Goal: Contribute content: Add original content to the website for others to see

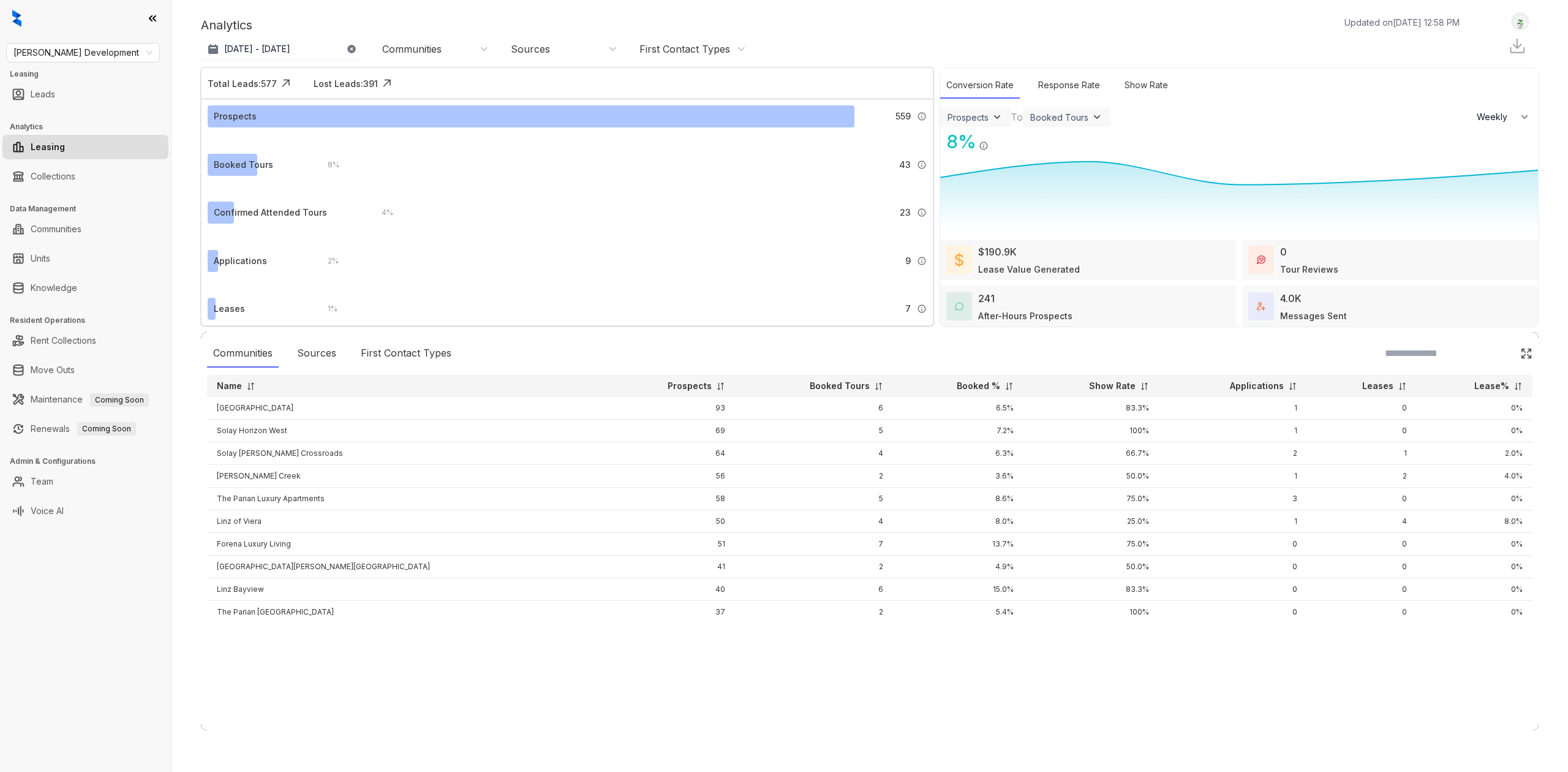
select select "******"
click at [72, 299] on link "Knowledge" at bounding box center [54, 288] width 46 height 25
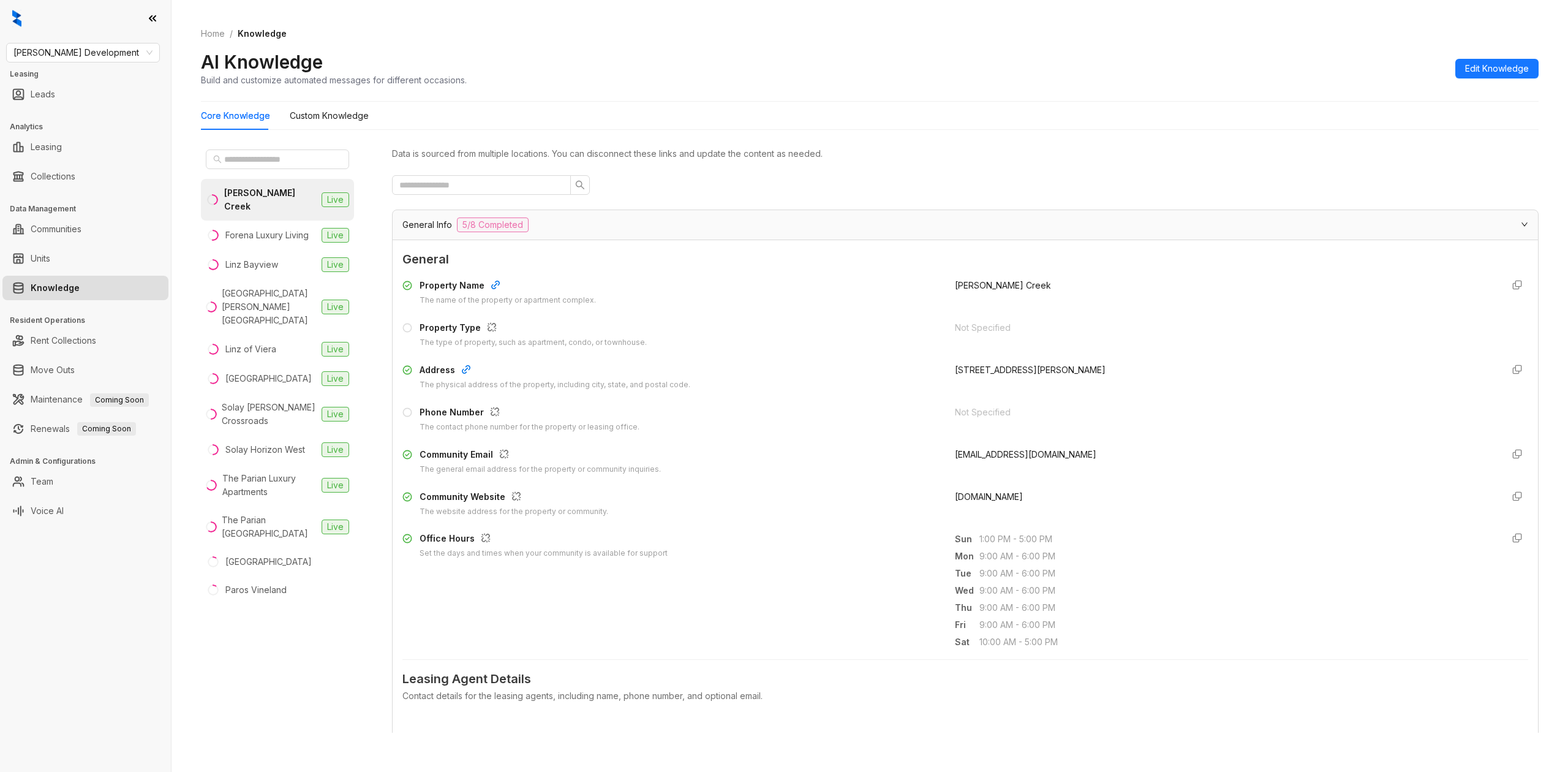
click at [883, 223] on div "General Info 5/8 Completed" at bounding box center [958, 225] width 1111 height 15
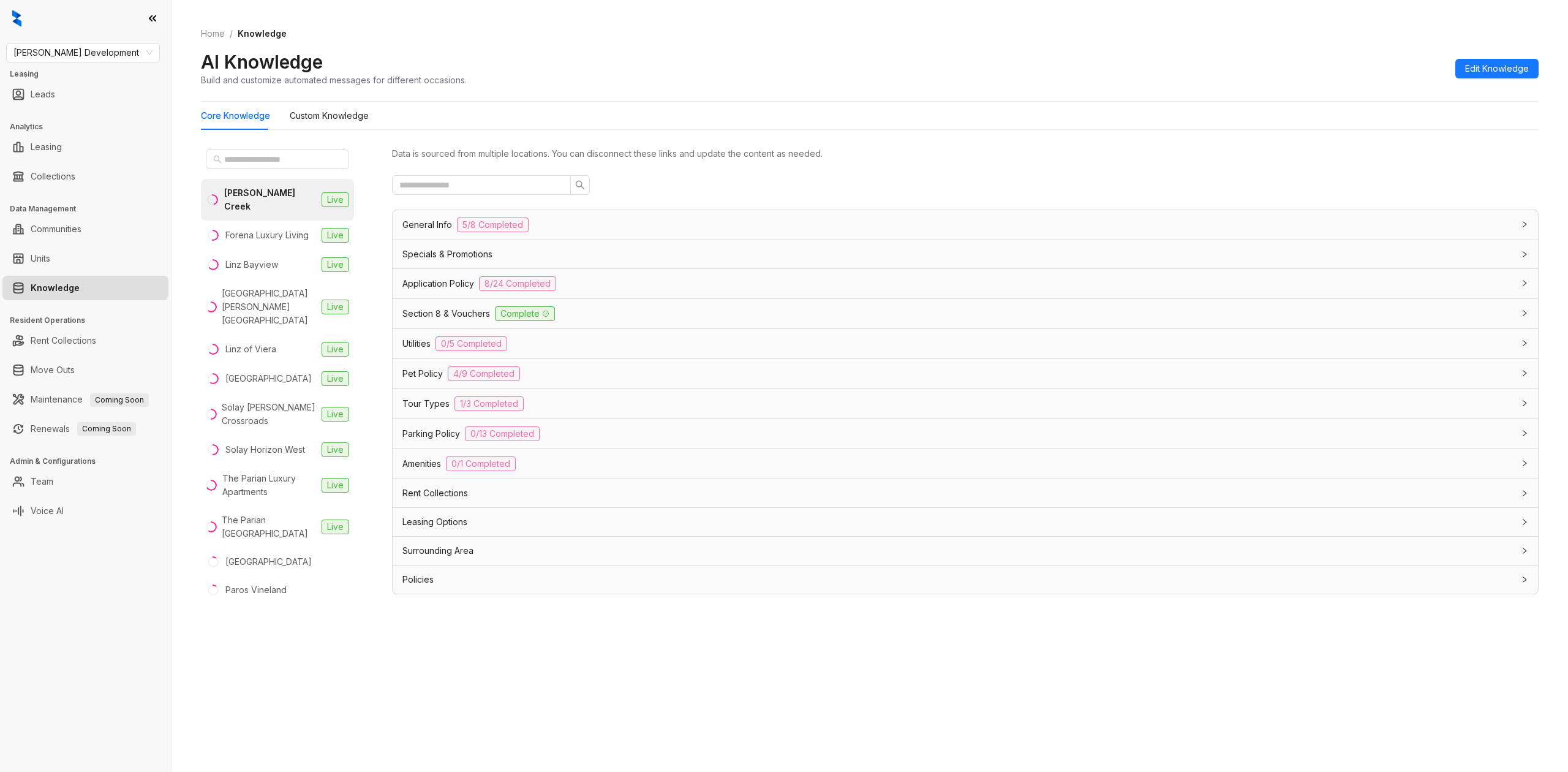
click at [890, 229] on div "General Info 5/8 Completed" at bounding box center [958, 225] width 1111 height 15
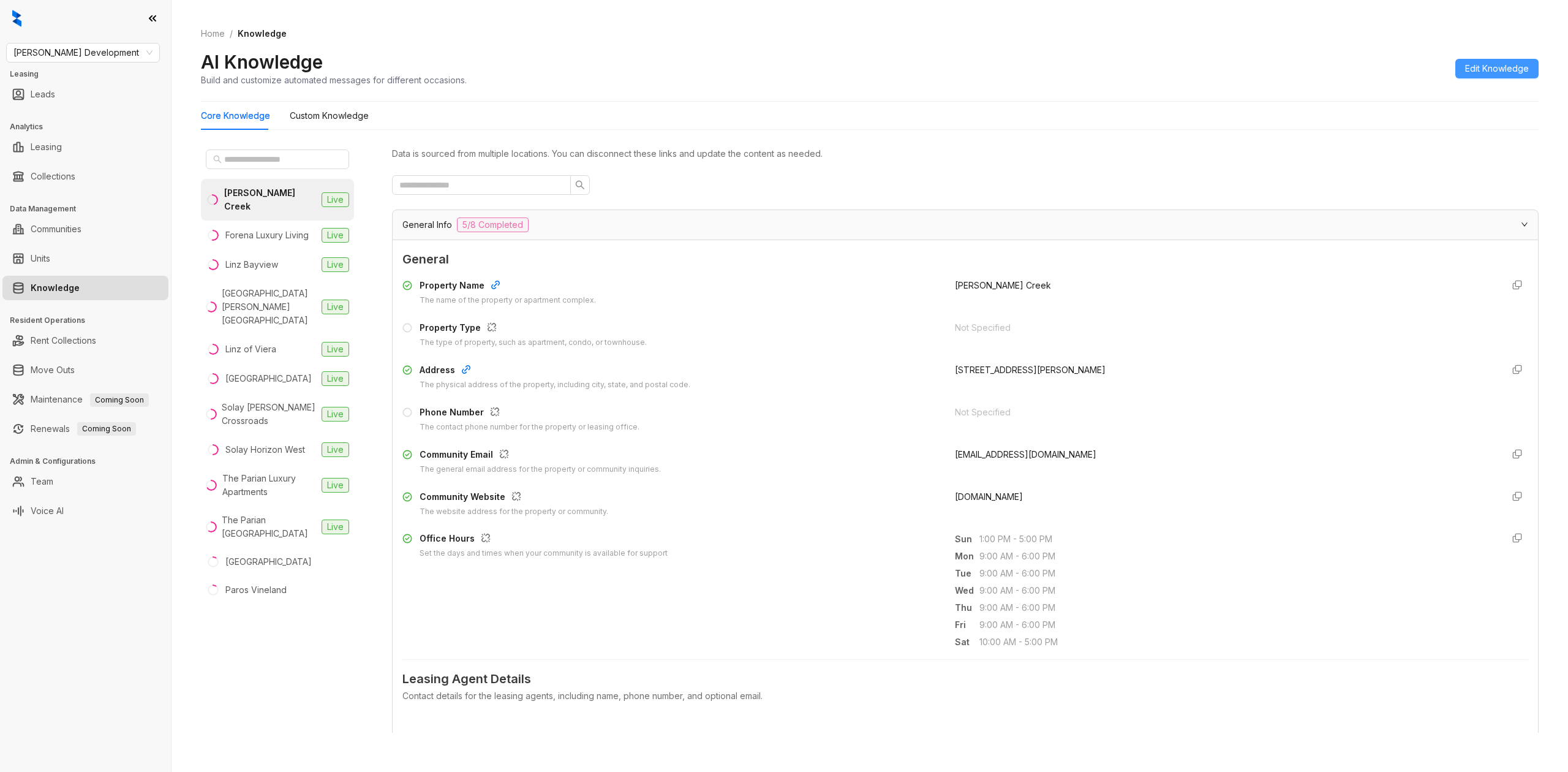
click at [1482, 69] on span "Edit Knowledge" at bounding box center [1496, 69] width 63 height 13
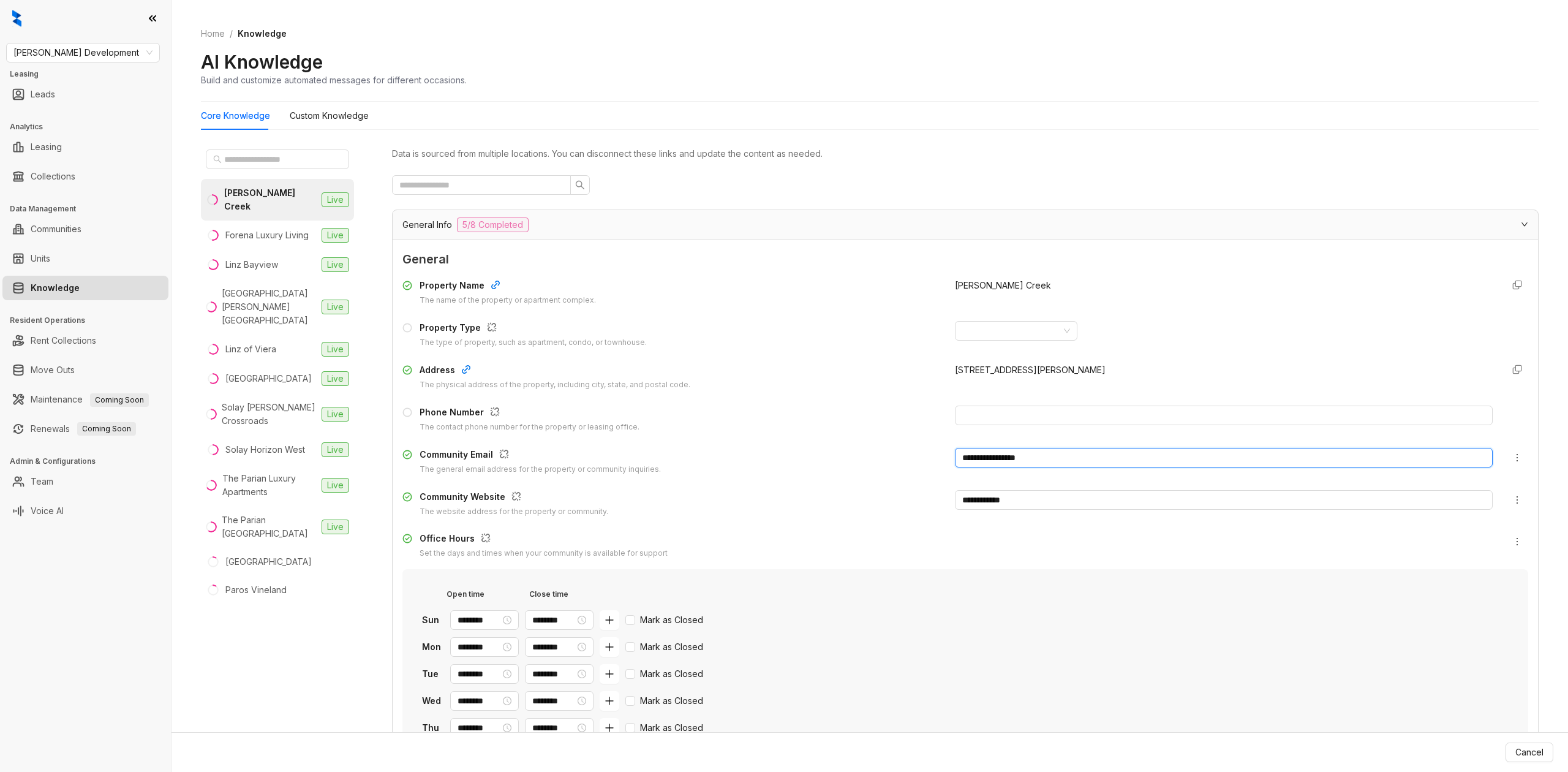
drag, startPoint x: 1042, startPoint y: 462, endPoint x: 704, endPoint y: 458, distance: 338.0
click at [704, 458] on div "**********" at bounding box center [966, 461] width 1126 height 28
click at [1486, 743] on button "Update Knowledge" at bounding box center [1504, 753] width 98 height 19
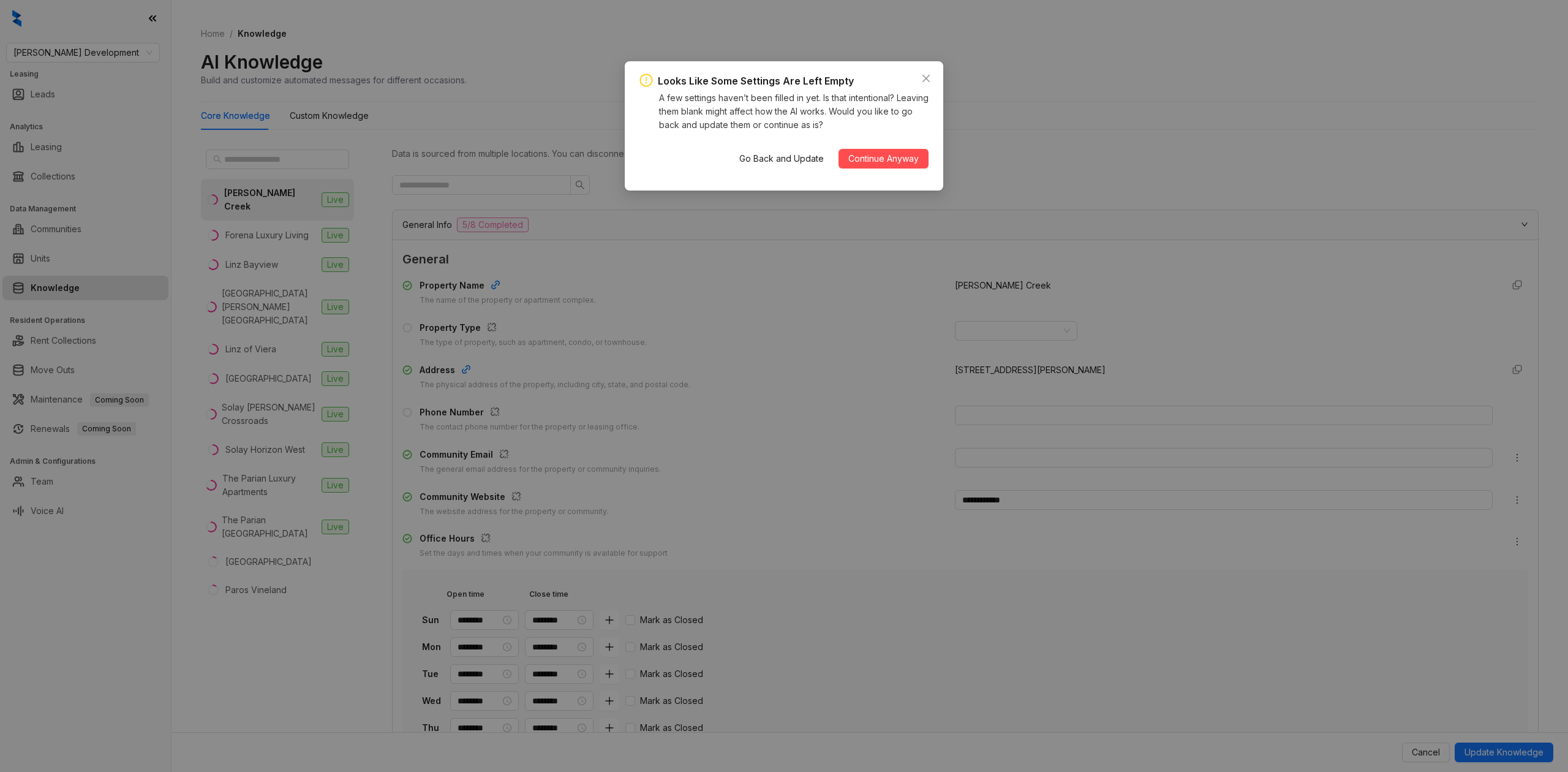
click at [910, 145] on div "Go Back and Update Continue Anyway" at bounding box center [828, 158] width 199 height 40
click at [914, 154] on span "Continue Anyway" at bounding box center [884, 159] width 70 height 13
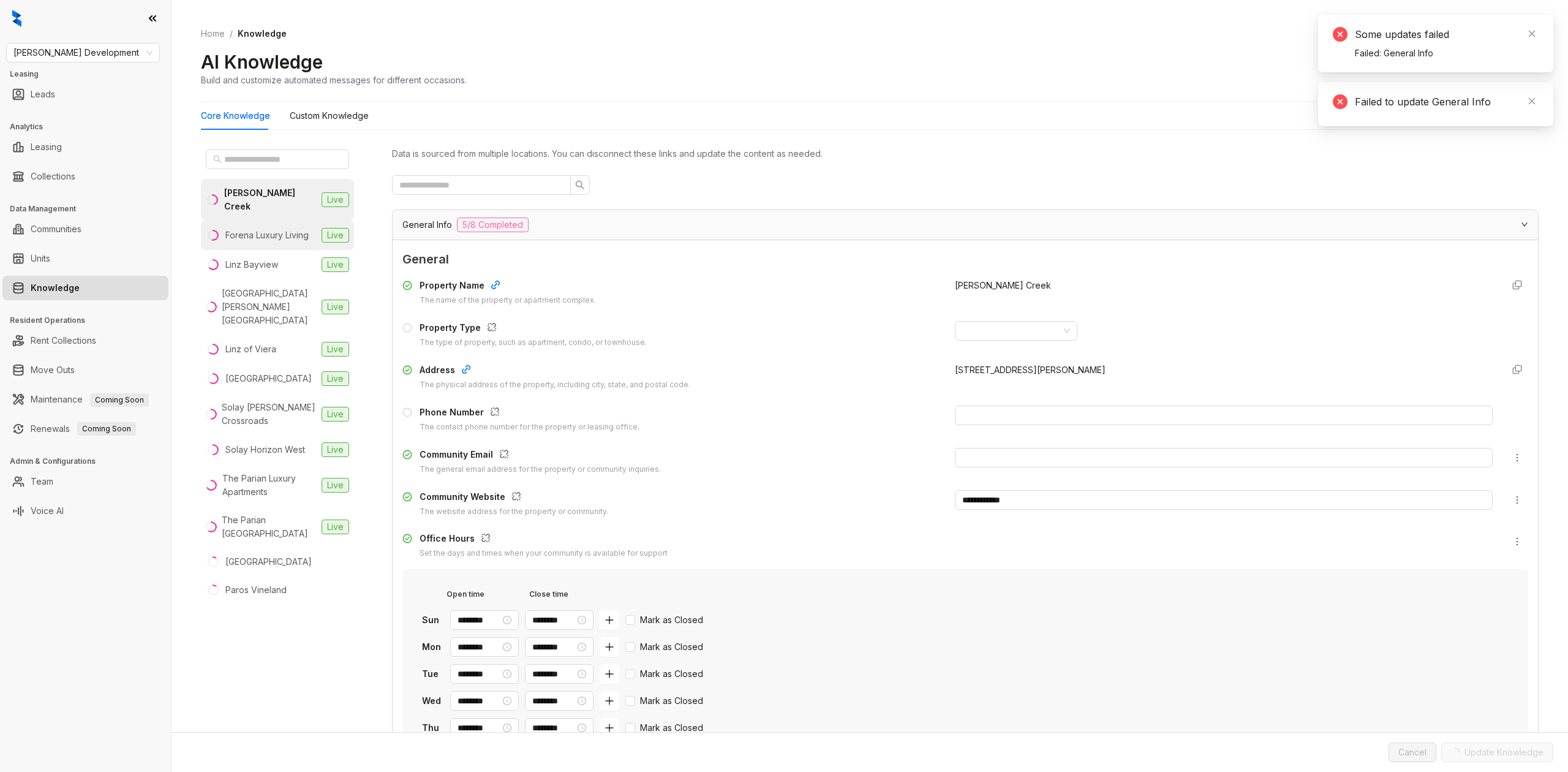
click at [280, 221] on li "Forena Luxury Living Live" at bounding box center [277, 235] width 153 height 29
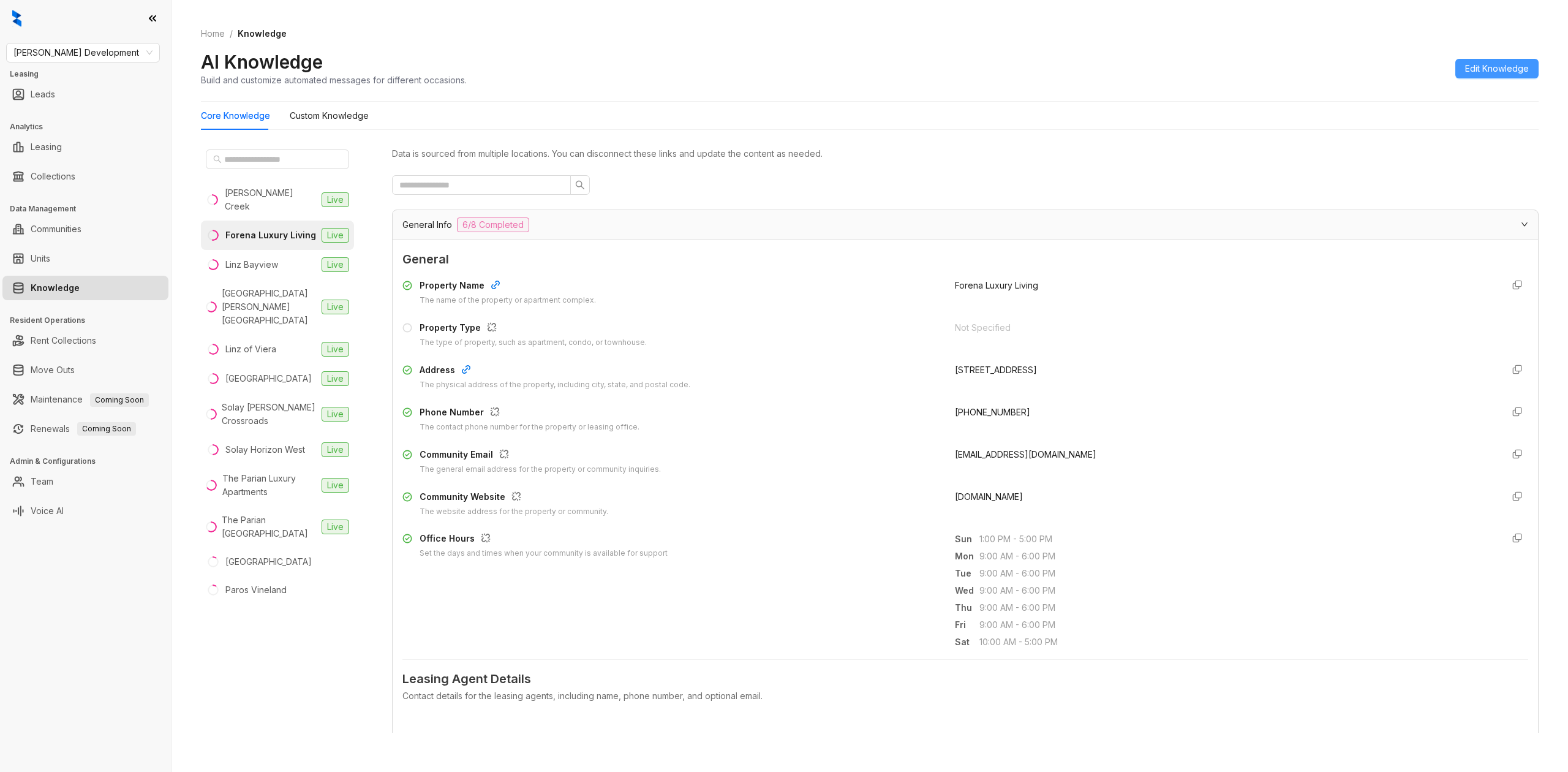
click at [1477, 69] on span "Edit Knowledge" at bounding box center [1496, 69] width 63 height 13
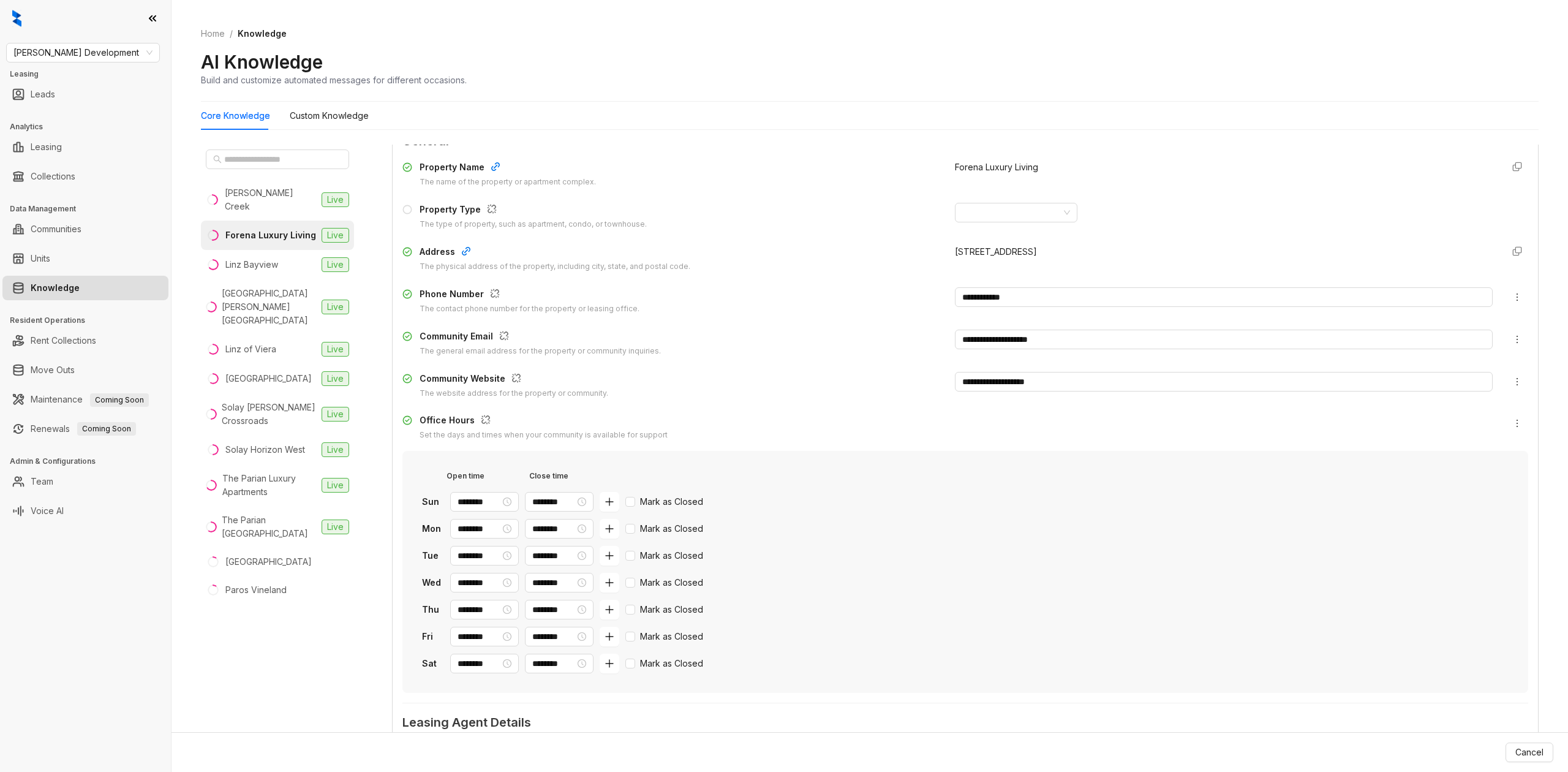
scroll to position [245, 0]
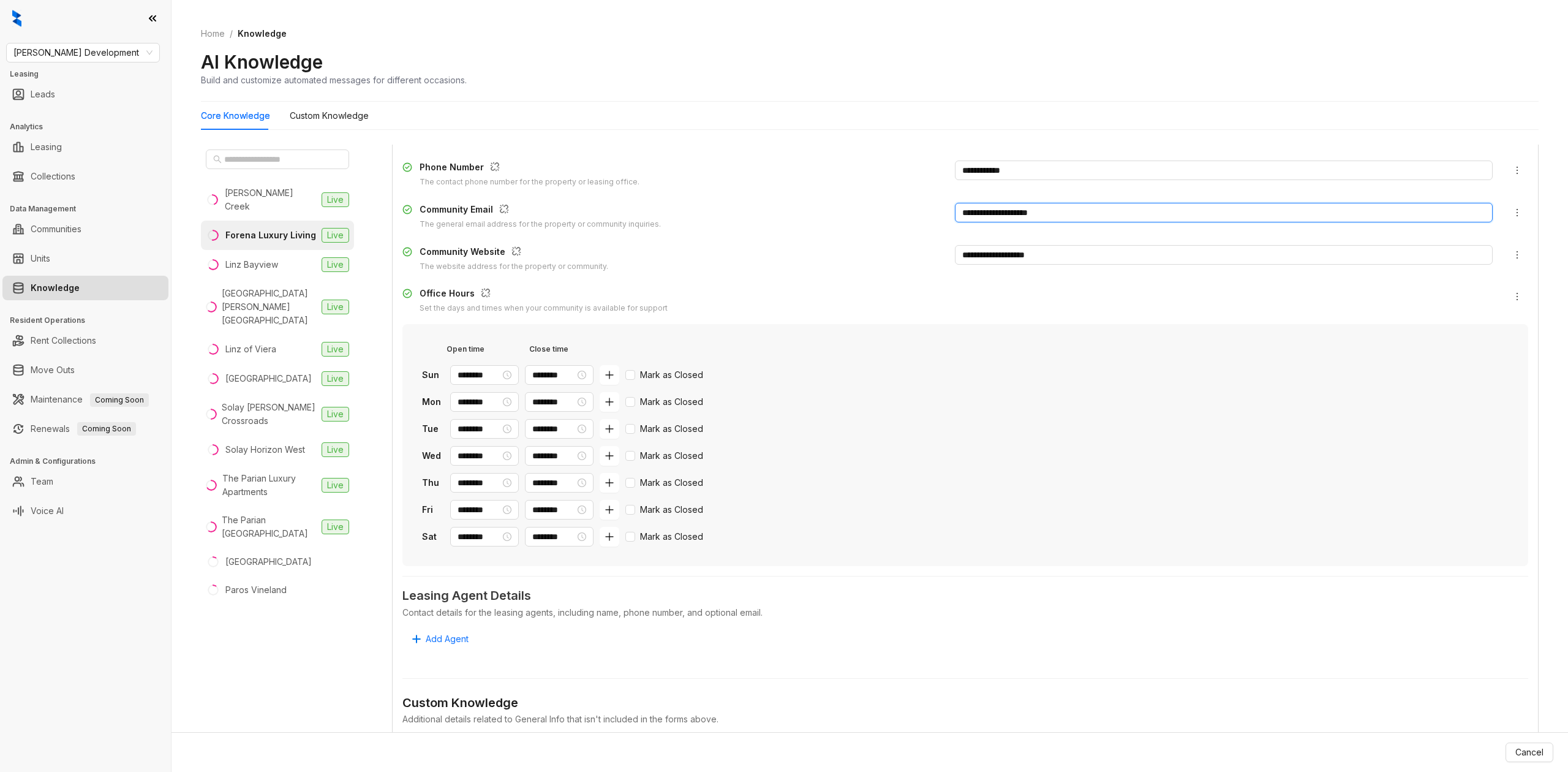
drag, startPoint x: 1065, startPoint y: 207, endPoint x: 605, endPoint y: 207, distance: 460.0
click at [605, 207] on div "**********" at bounding box center [966, 216] width 1126 height 28
click at [1498, 760] on button "Update Knowledge" at bounding box center [1504, 753] width 98 height 19
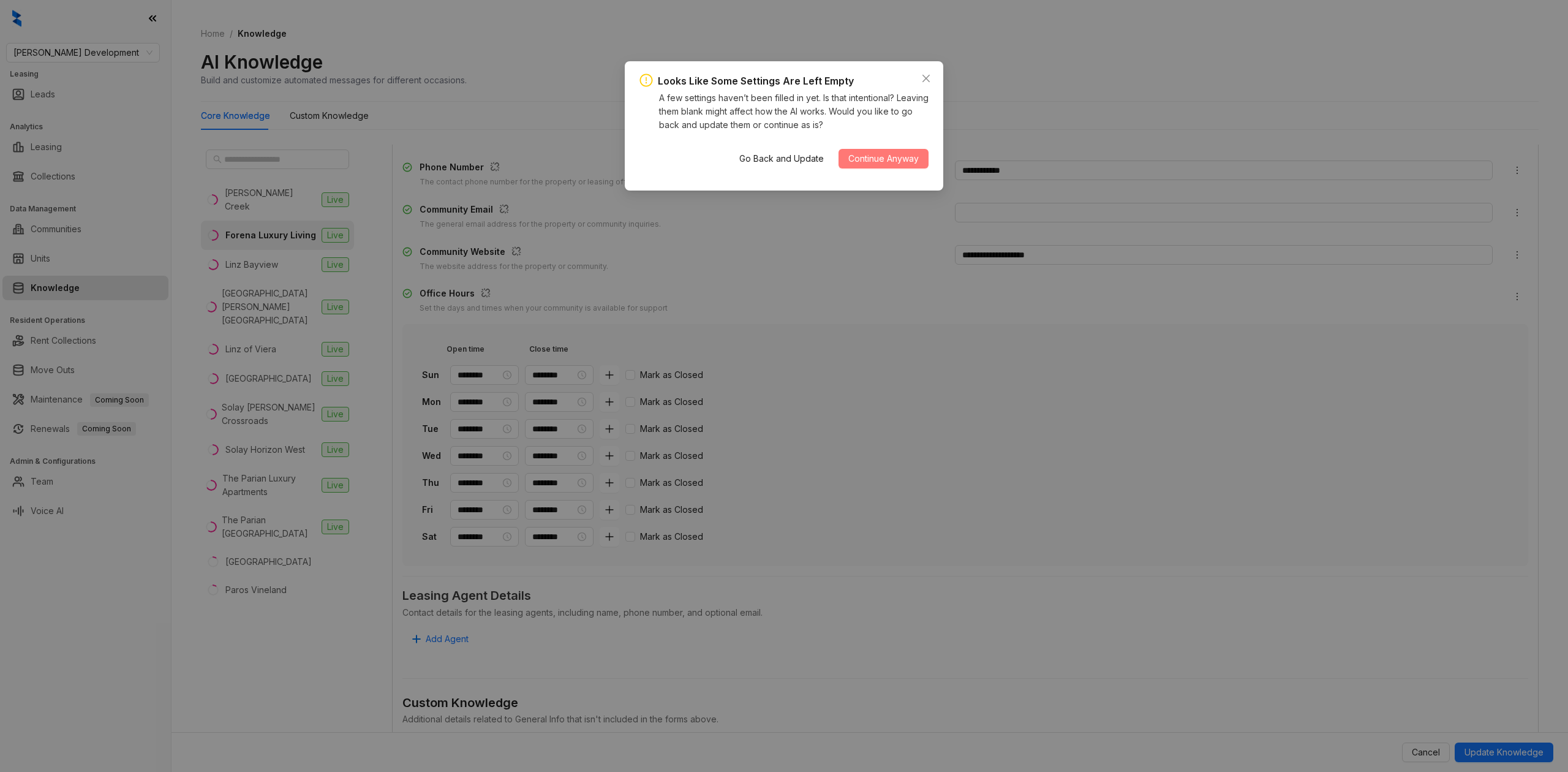
click at [851, 163] on span "Continue Anyway" at bounding box center [884, 159] width 70 height 13
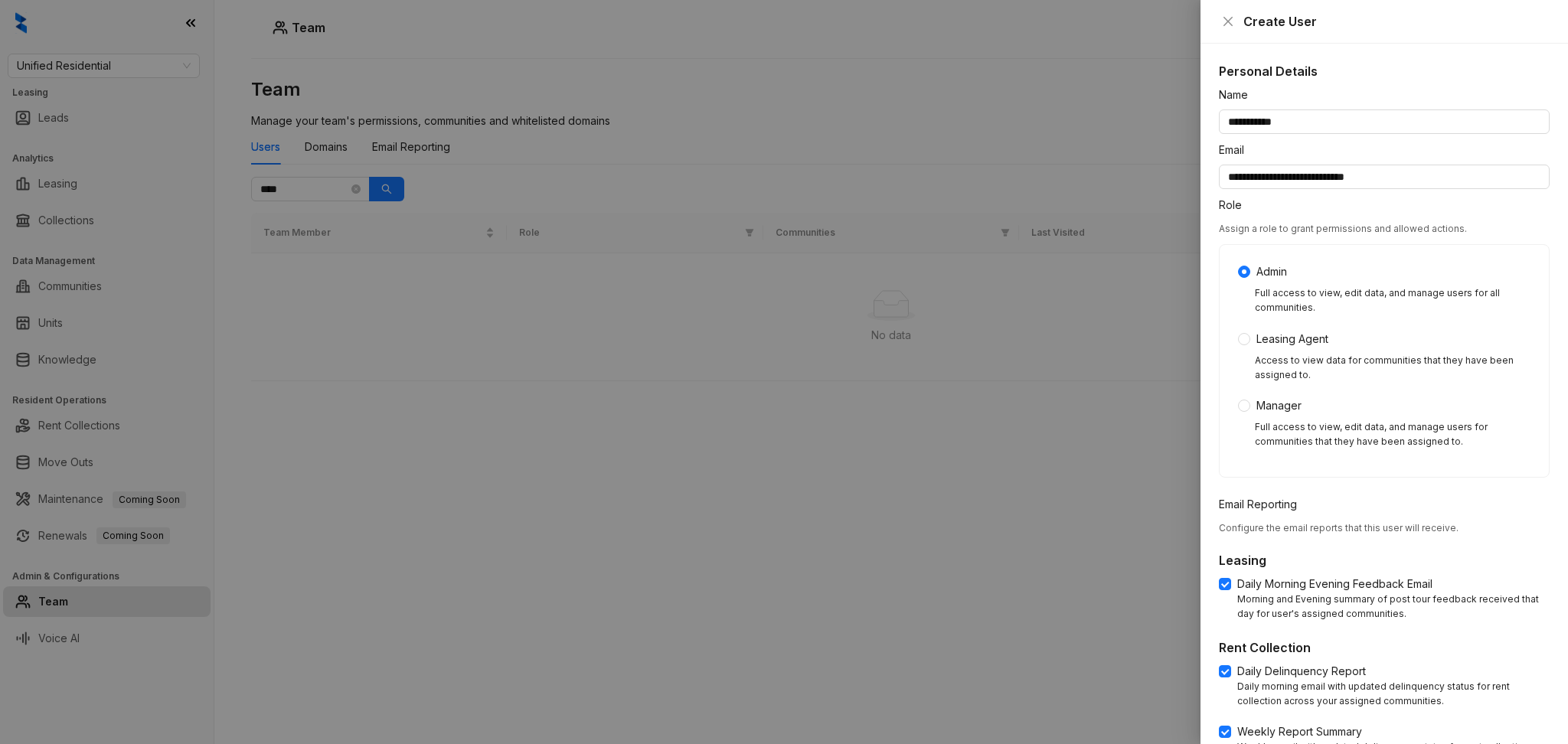
scroll to position [182, 0]
